Goal: Information Seeking & Learning: Check status

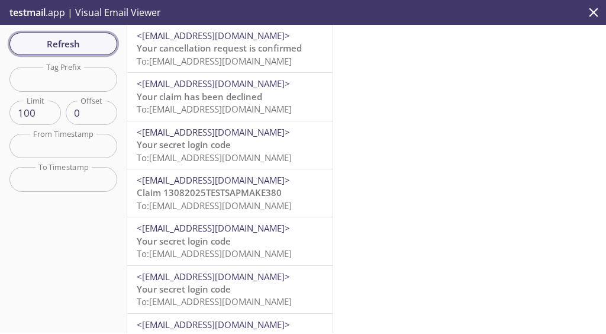
click at [49, 36] on span "Refresh" at bounding box center [63, 43] width 89 height 15
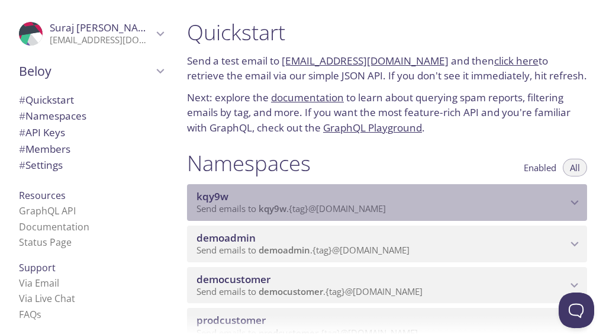
click at [535, 201] on span "kqy9w" at bounding box center [381, 196] width 370 height 13
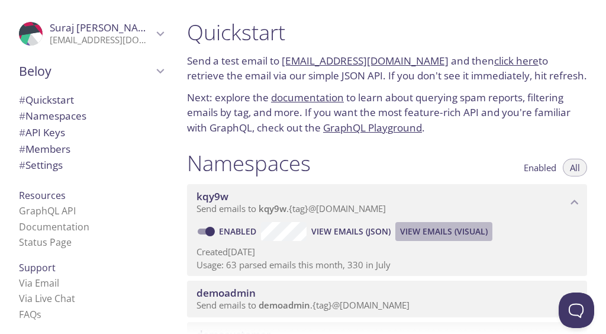
click at [445, 231] on span "View Emails (Visual)" at bounding box center [444, 231] width 88 height 14
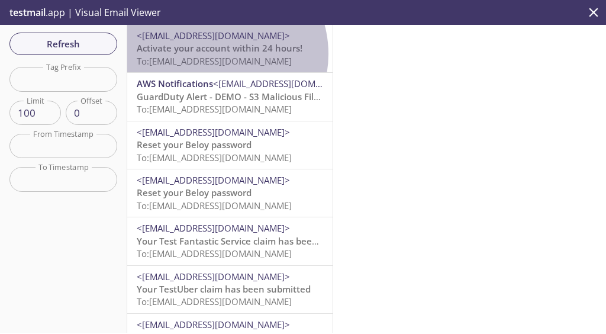
click at [217, 54] on span "Activate your account within 24 hours!" at bounding box center [220, 48] width 166 height 12
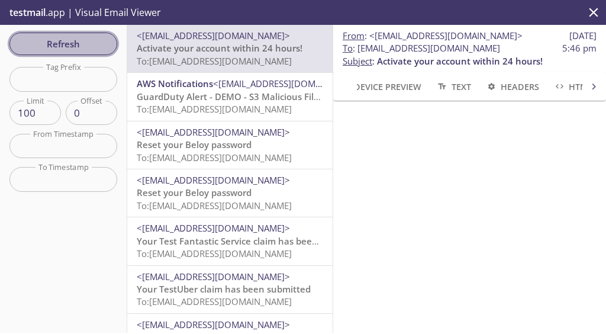
click at [83, 44] on span "Refresh" at bounding box center [63, 43] width 89 height 15
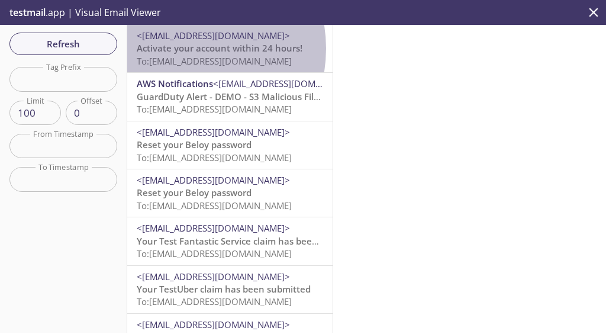
click at [175, 49] on span "Activate your account within 24 hours!" at bounding box center [220, 48] width 166 height 12
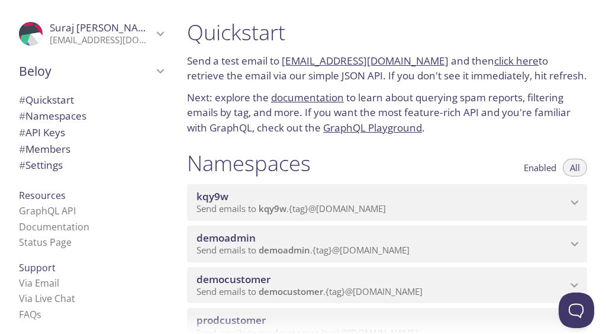
click at [518, 204] on p "Send emails to kqy9w . {tag} @inbox.testmail.app" at bounding box center [381, 209] width 370 height 12
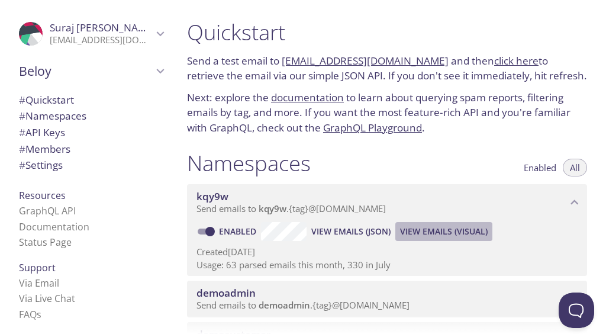
click at [459, 231] on span "View Emails (Visual)" at bounding box center [444, 231] width 88 height 14
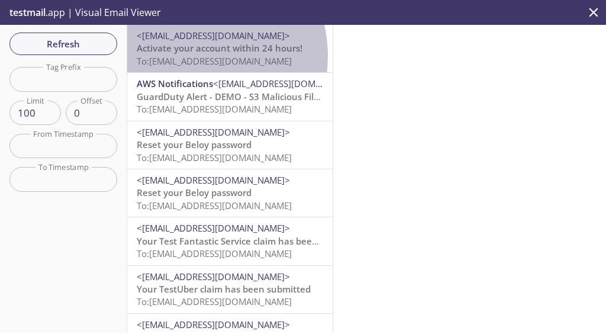
click at [183, 56] on span "To: kqy9w.kargilkaig@inbox.testmail.app" at bounding box center [214, 61] width 155 height 12
